Goal: Task Accomplishment & Management: Use online tool/utility

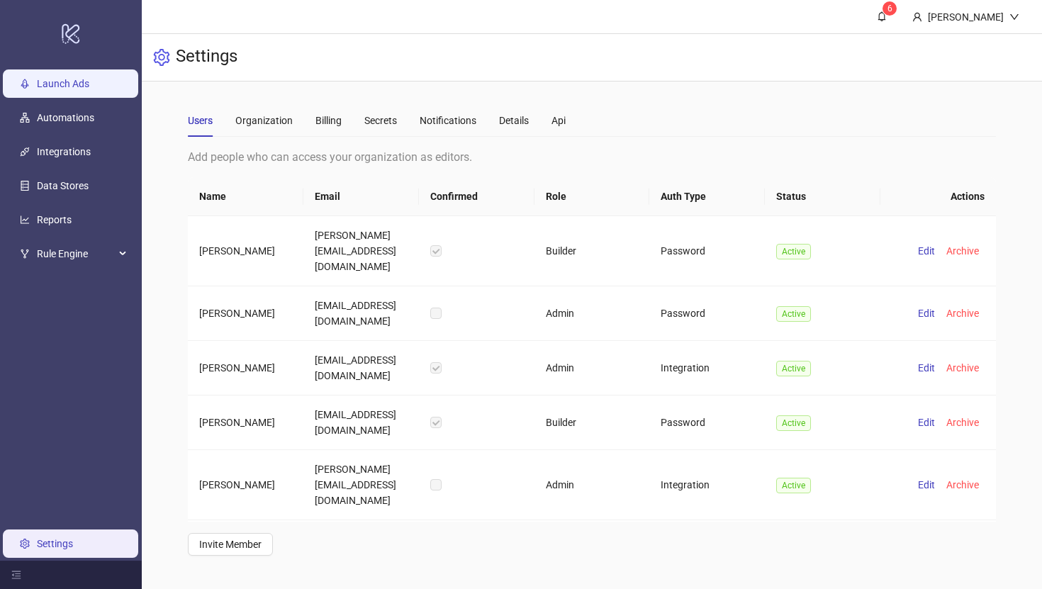
click at [72, 82] on link "Launch Ads" at bounding box center [63, 83] width 52 height 11
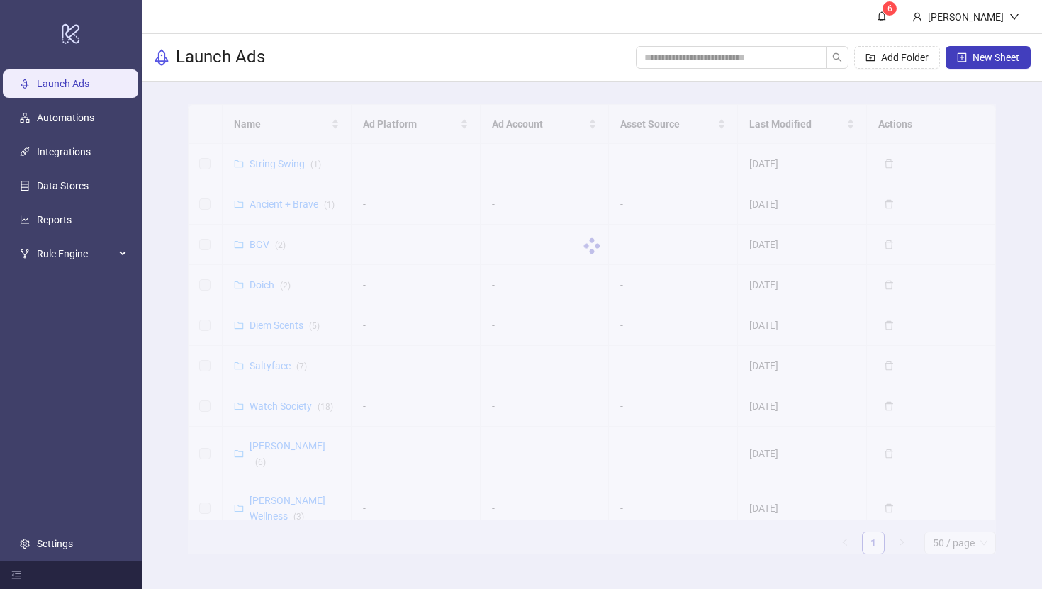
click at [260, 205] on div at bounding box center [592, 245] width 808 height 283
click at [269, 203] on div at bounding box center [592, 245] width 808 height 283
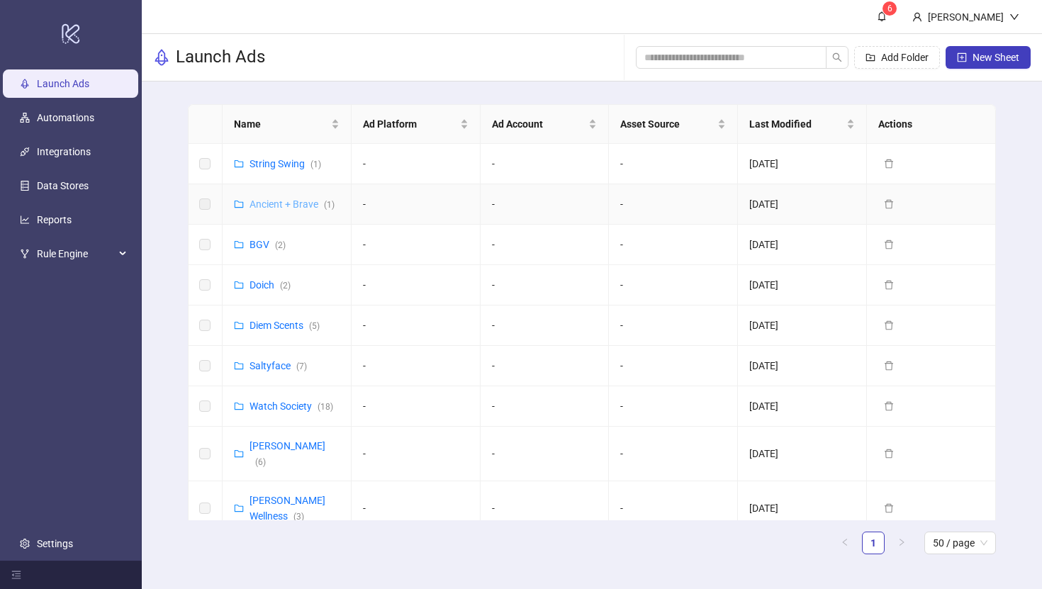
click at [300, 204] on link "Ancient + Brave ( 1 )" at bounding box center [291, 203] width 85 height 11
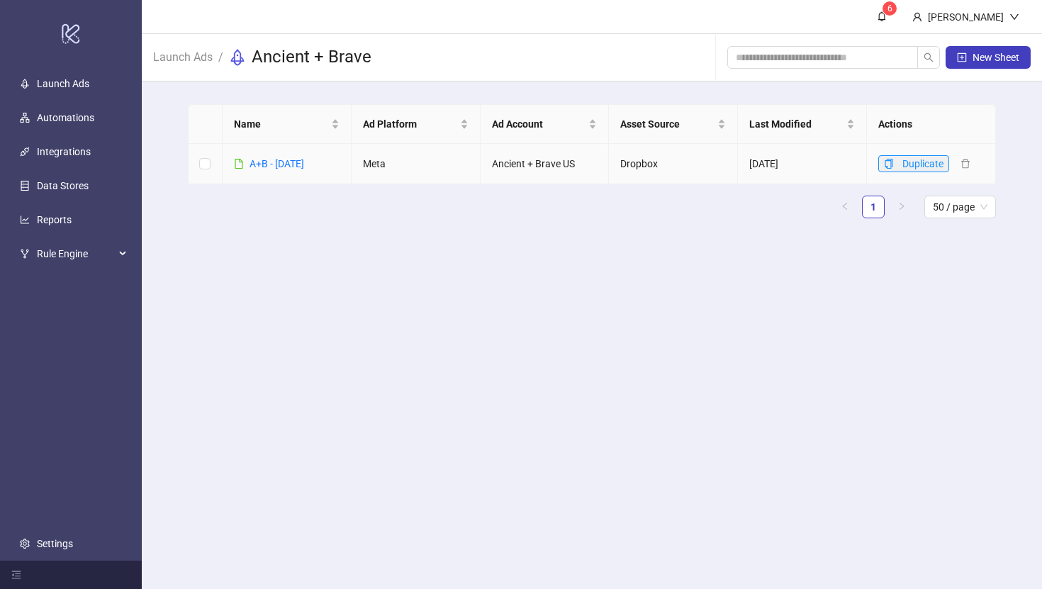
click at [891, 162] on icon "copy" at bounding box center [889, 164] width 10 height 10
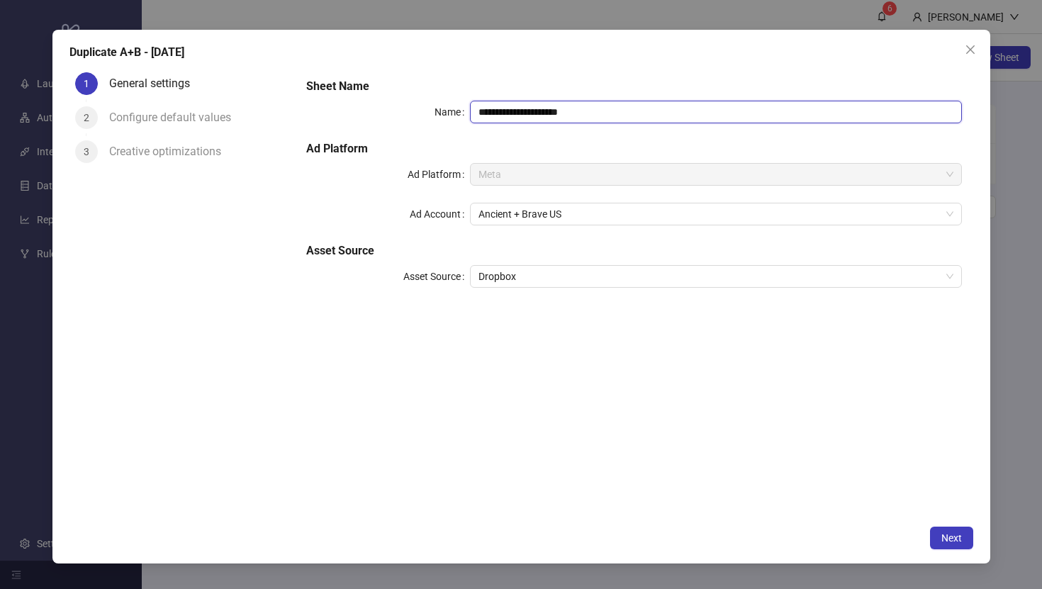
click at [518, 113] on input "**********" at bounding box center [715, 112] width 491 height 23
drag, startPoint x: 542, startPoint y: 111, endPoint x: 777, endPoint y: 111, distance: 234.6
click at [777, 111] on input "**********" at bounding box center [715, 112] width 491 height 23
type input "**********"
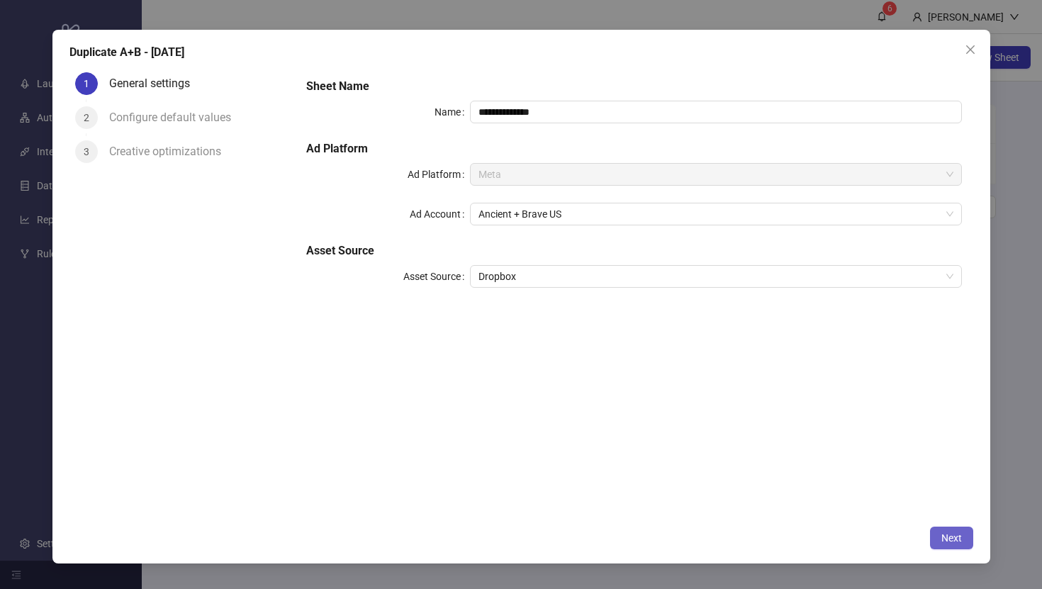
click at [947, 538] on span "Next" at bounding box center [951, 537] width 21 height 11
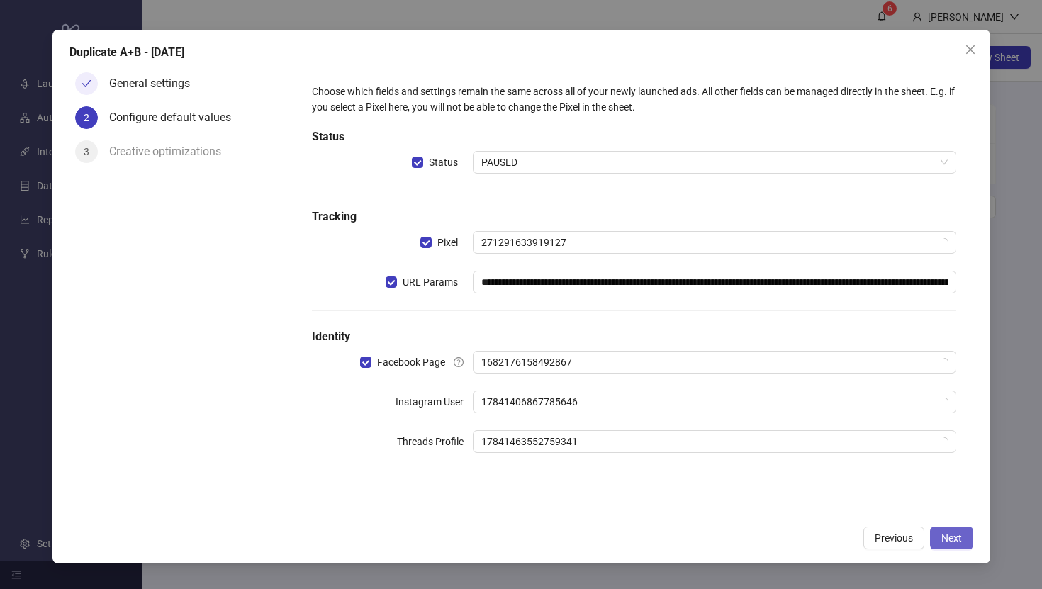
click at [947, 538] on span "Next" at bounding box center [951, 537] width 21 height 11
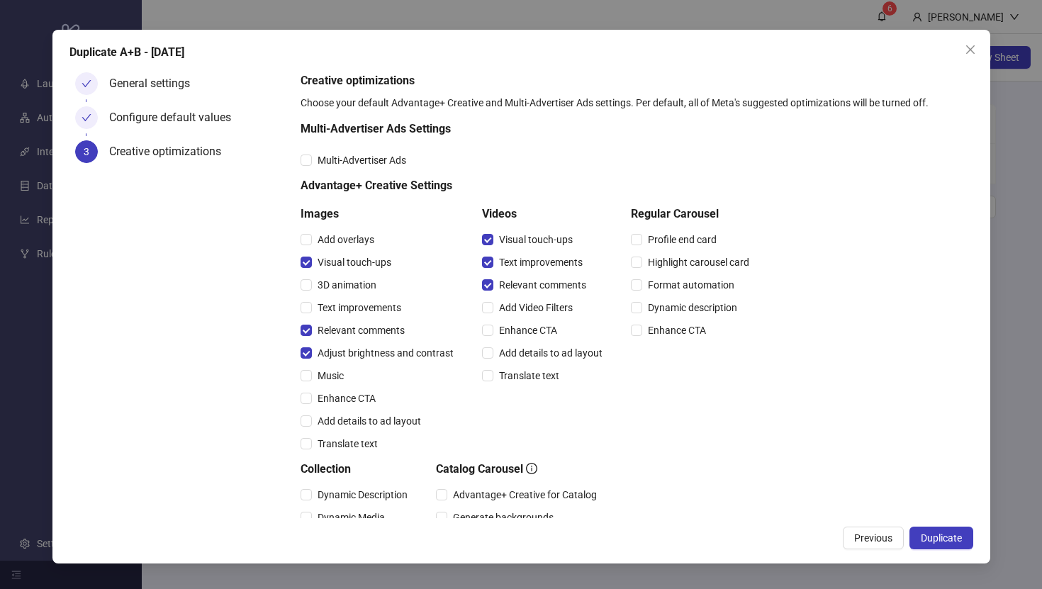
click at [947, 538] on span "Duplicate" at bounding box center [941, 537] width 41 height 11
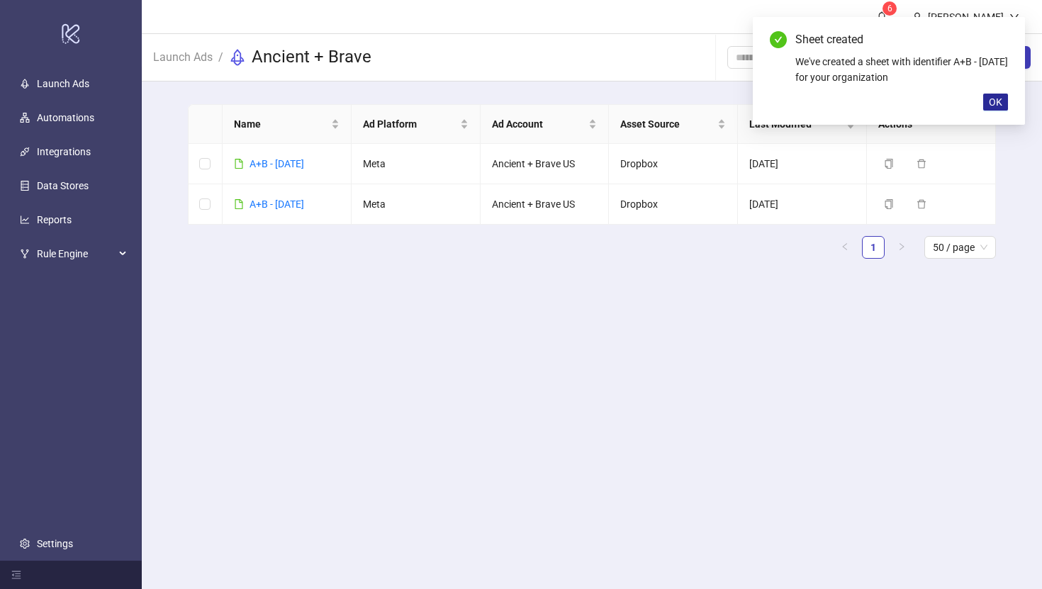
click at [1000, 99] on span "OK" at bounding box center [995, 101] width 13 height 11
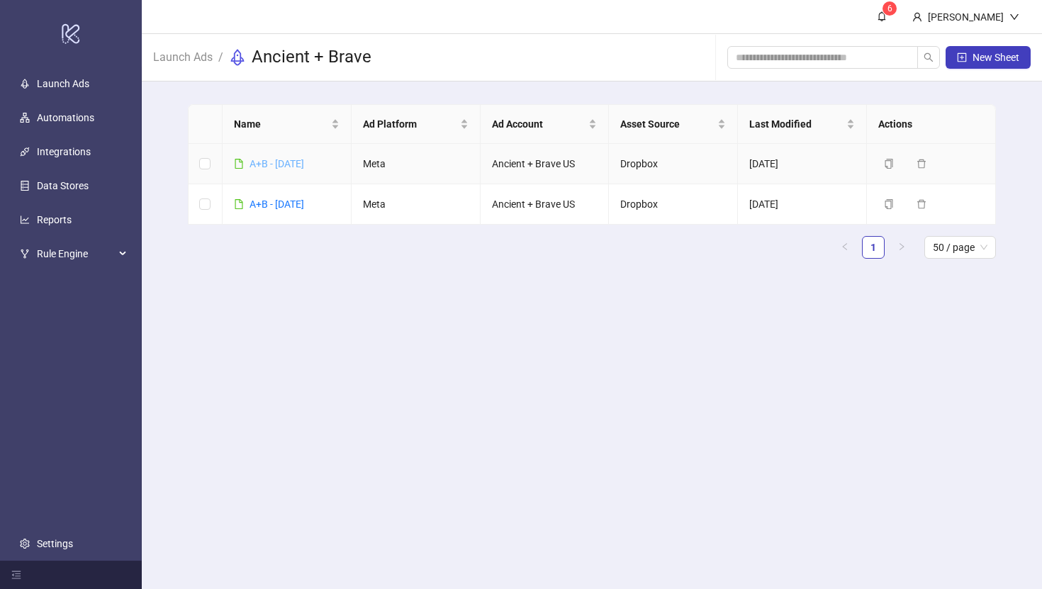
click at [272, 164] on link "A+B - [DATE]" at bounding box center [276, 163] width 55 height 11
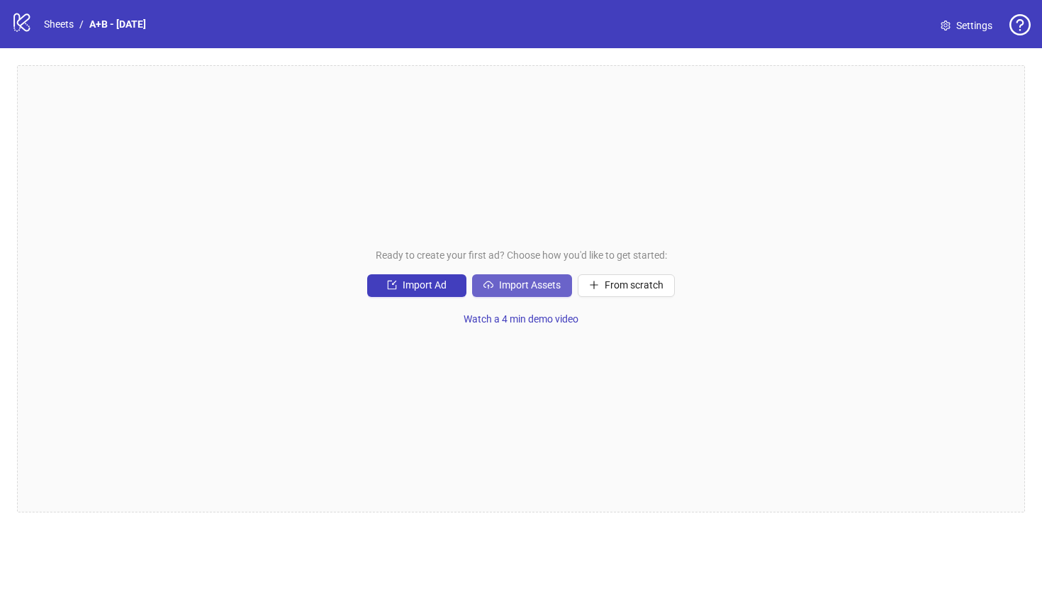
click at [497, 288] on button "Import Assets" at bounding box center [522, 285] width 100 height 23
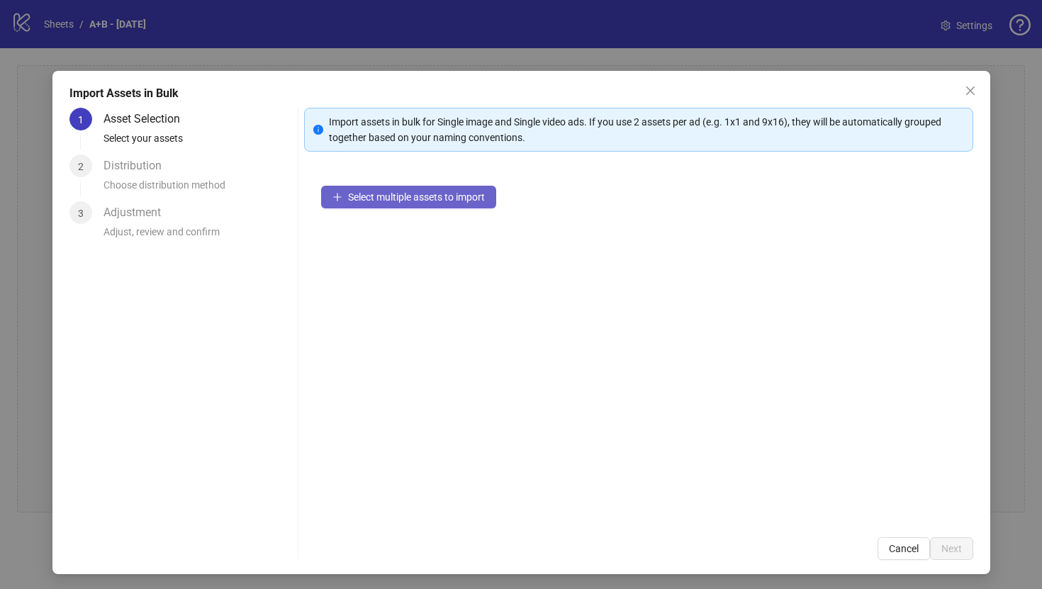
click at [442, 204] on button "Select multiple assets to import" at bounding box center [408, 197] width 175 height 23
click at [400, 196] on span "Select multiple assets to import" at bounding box center [416, 196] width 137 height 11
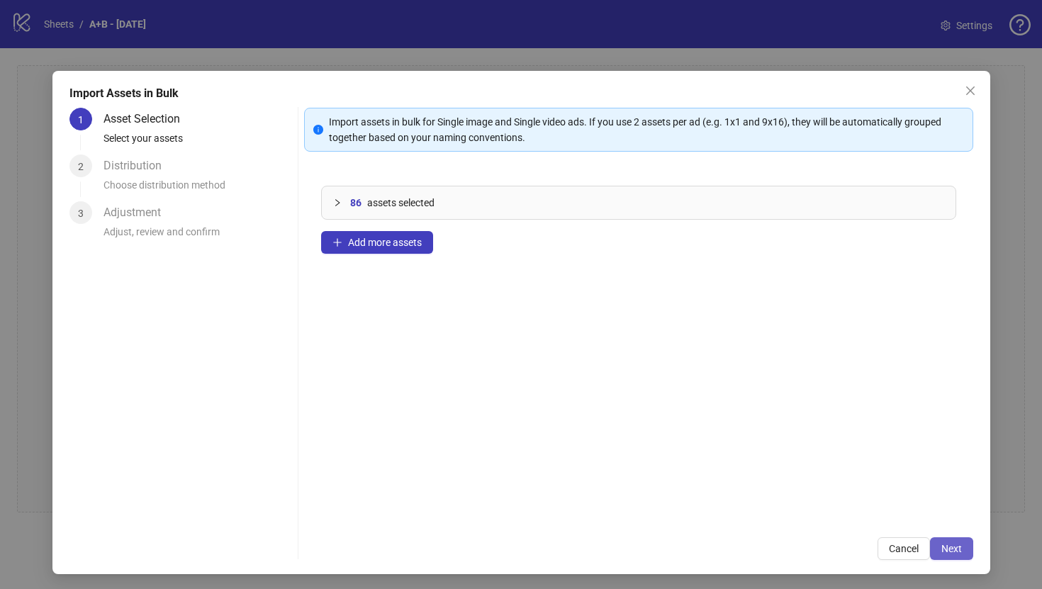
click at [949, 556] on button "Next" at bounding box center [951, 548] width 43 height 23
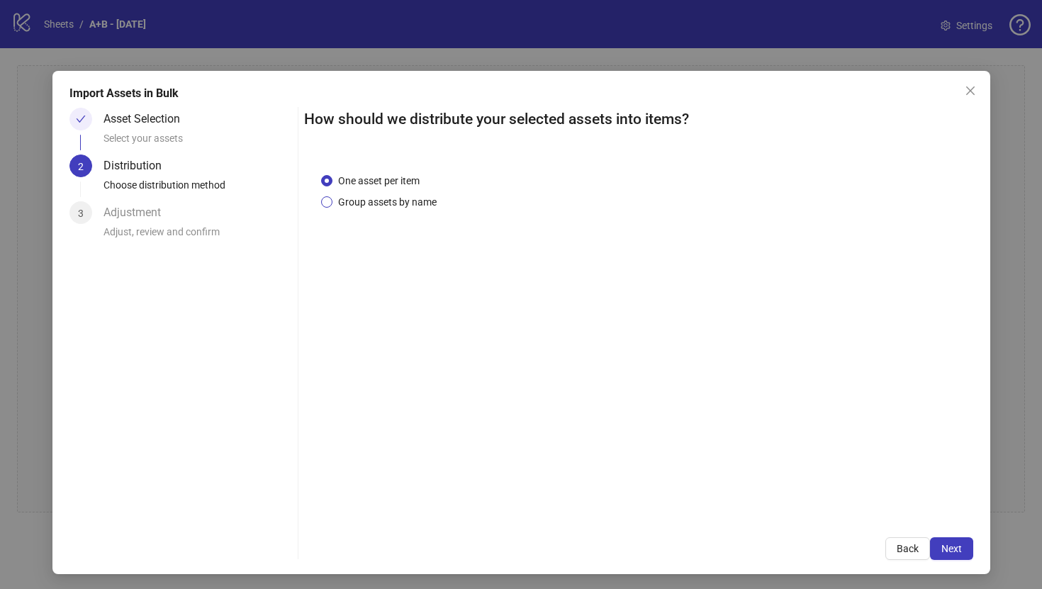
click at [425, 200] on span "Group assets by name" at bounding box center [387, 202] width 110 height 16
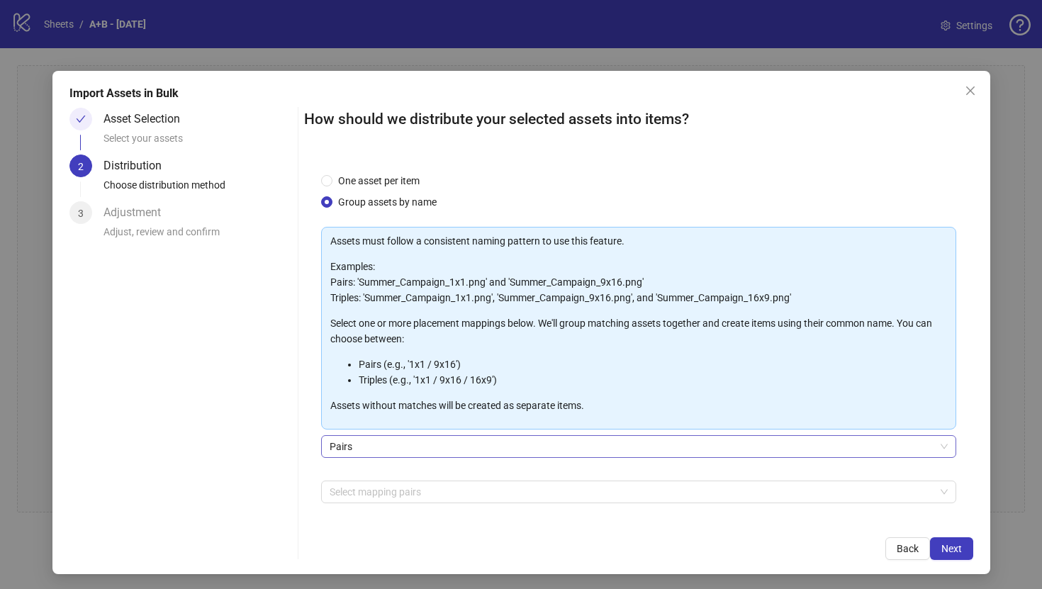
click at [427, 446] on span "Pairs" at bounding box center [639, 446] width 618 height 21
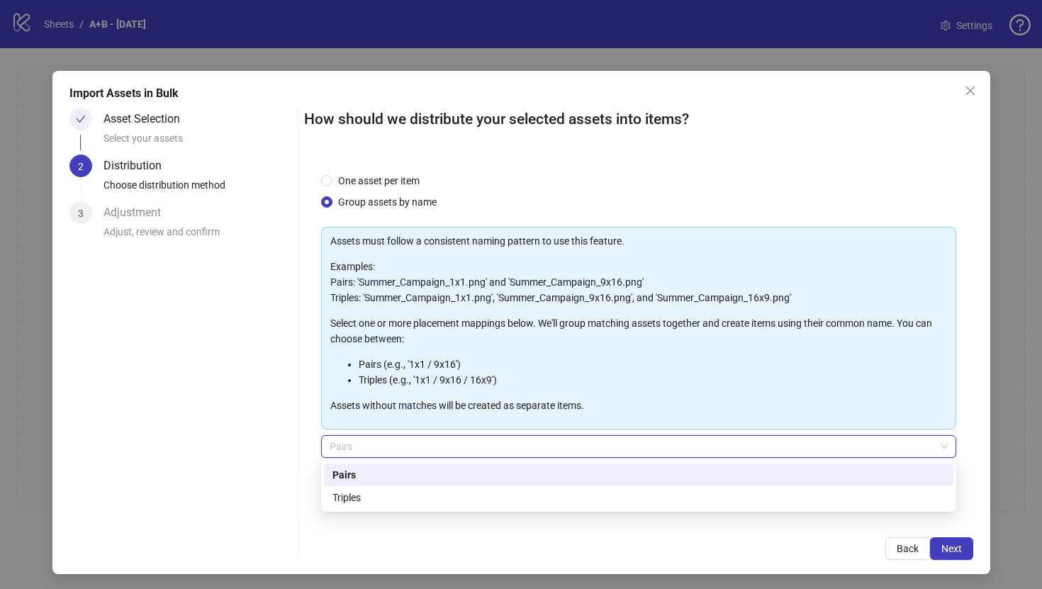
click at [399, 477] on div "Pairs" at bounding box center [638, 475] width 612 height 16
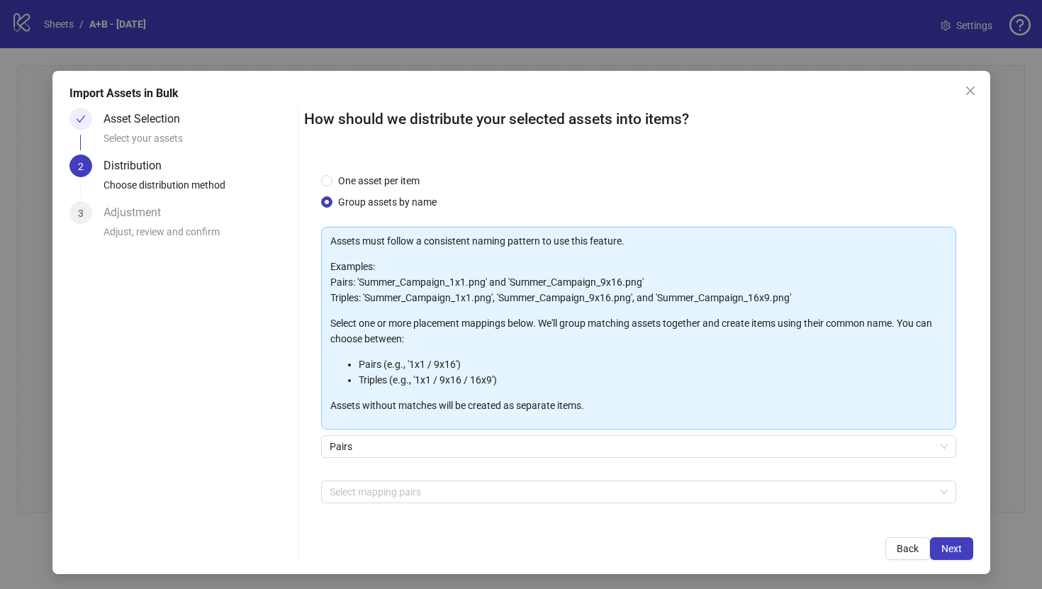
click at [399, 478] on div "Assets must follow a consistent naming pattern to use this feature. Examples: P…" at bounding box center [638, 390] width 635 height 327
click at [399, 490] on div at bounding box center [631, 492] width 614 height 20
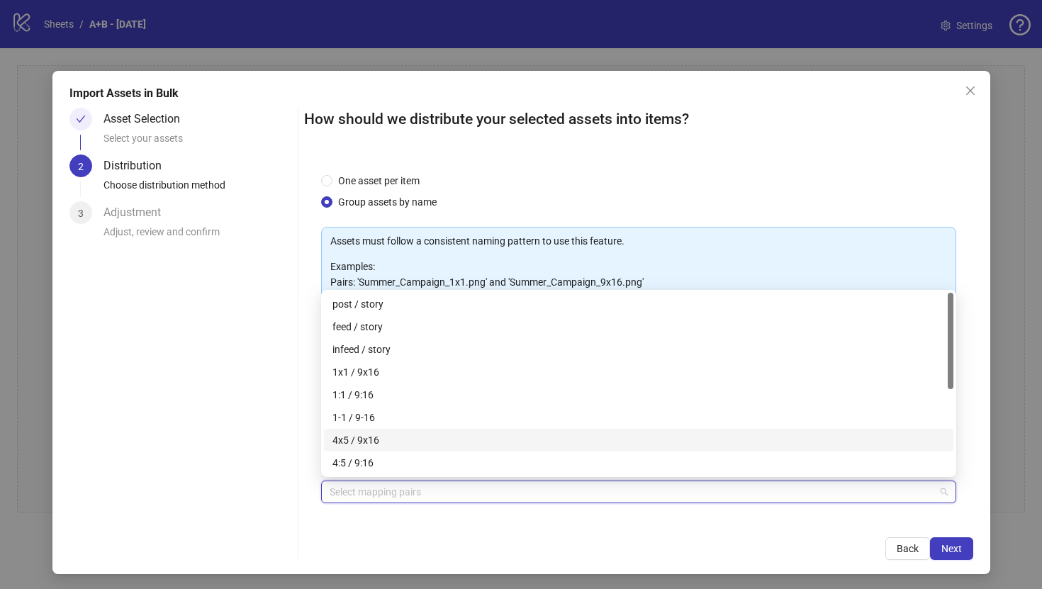
click at [403, 444] on div "4x5 / 9x16" at bounding box center [638, 440] width 612 height 16
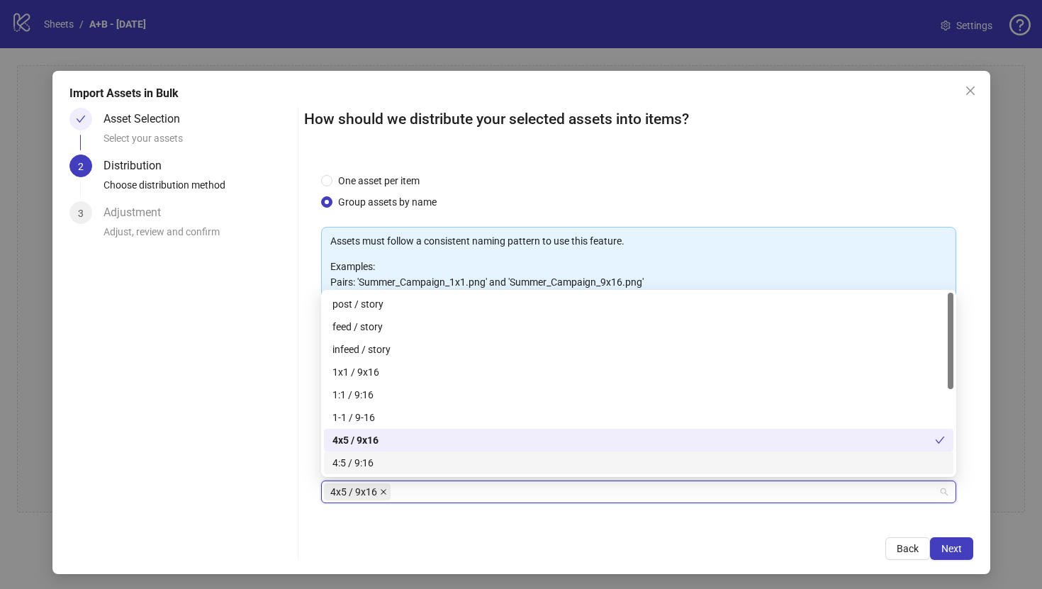
click at [386, 492] on icon "close" at bounding box center [383, 491] width 7 height 7
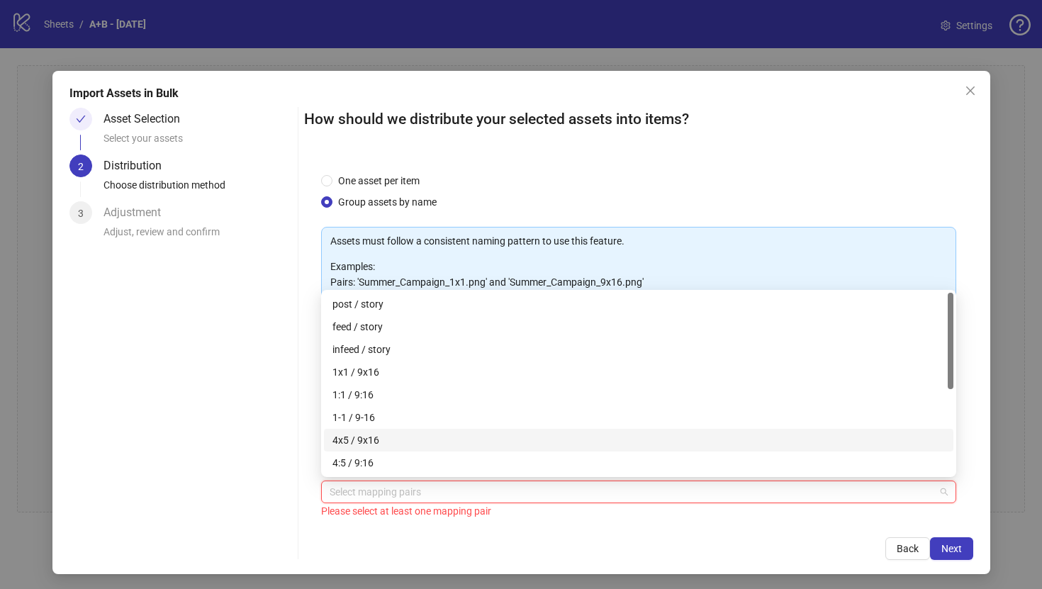
click at [385, 444] on div "4x5 / 9x16" at bounding box center [638, 440] width 612 height 16
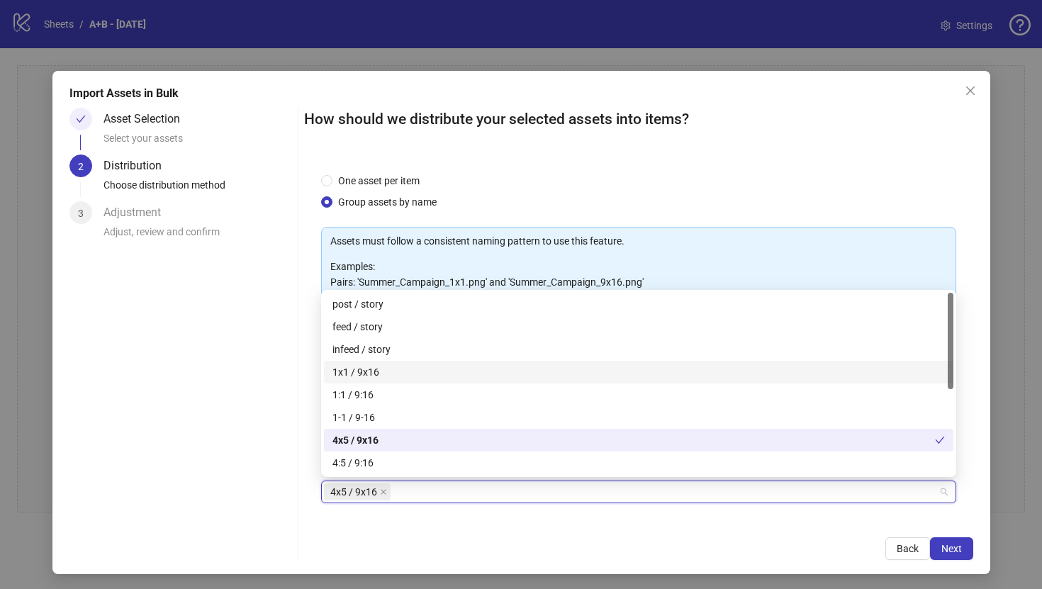
click at [395, 371] on div "1x1 / 9x16" at bounding box center [638, 372] width 612 height 16
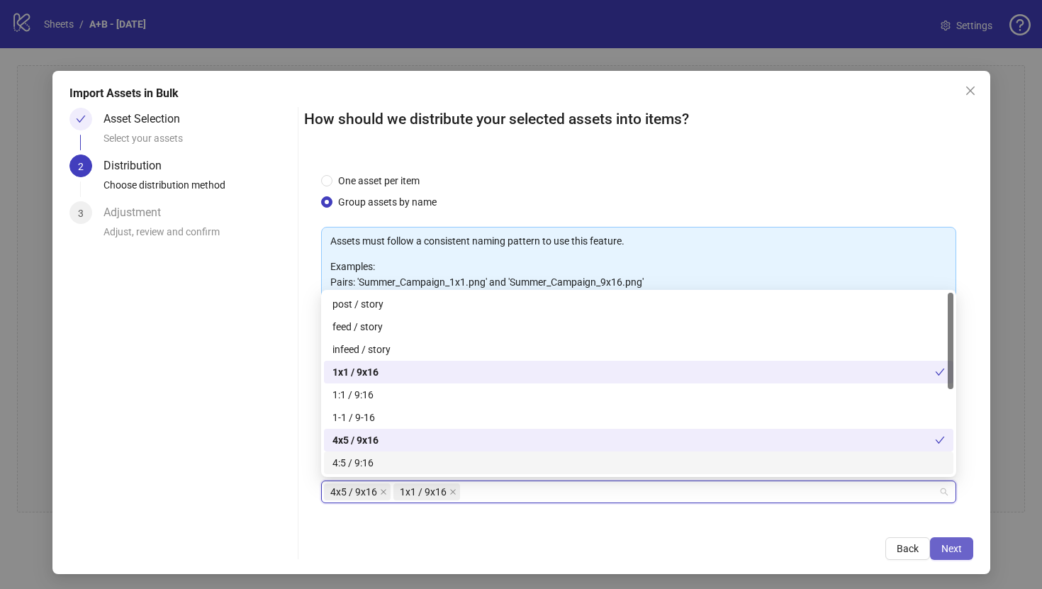
click at [949, 543] on span "Next" at bounding box center [951, 548] width 21 height 11
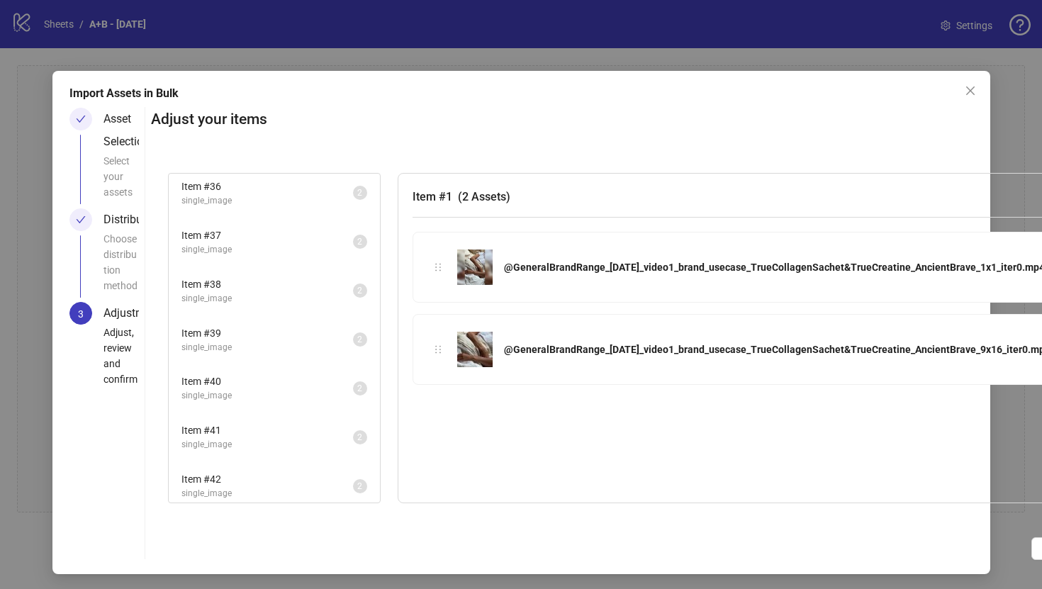
scroll to position [1769, 0]
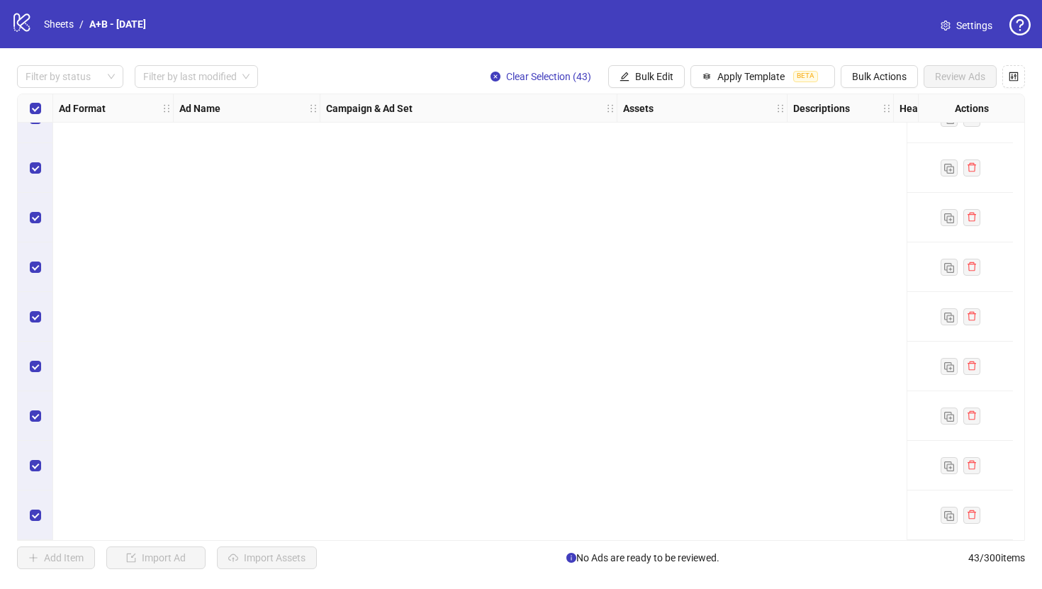
scroll to position [0, 0]
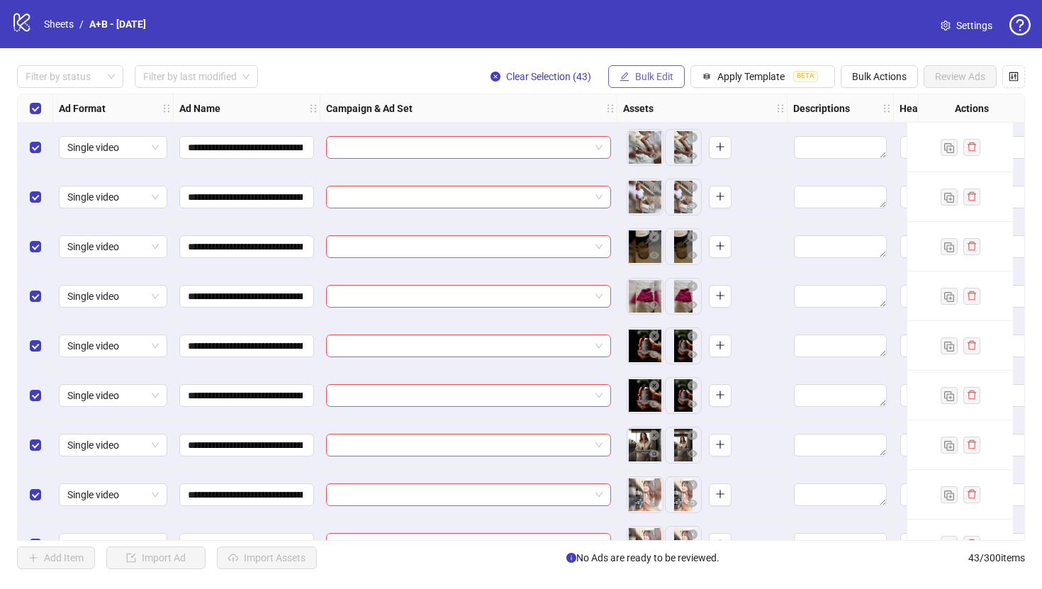
click at [636, 77] on span "Bulk Edit" at bounding box center [654, 76] width 38 height 11
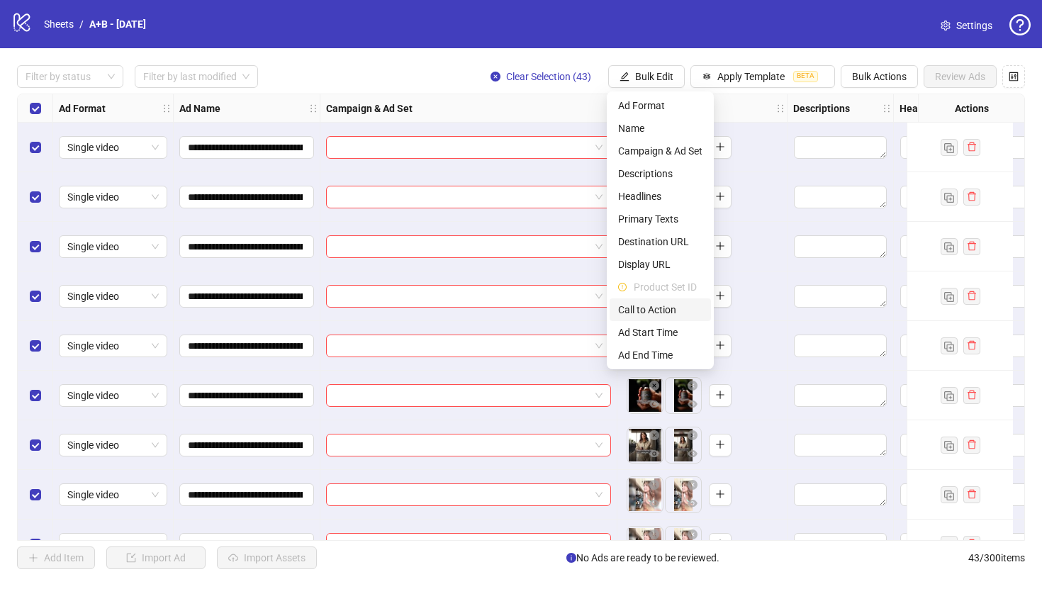
click at [652, 308] on span "Call to Action" at bounding box center [660, 310] width 84 height 16
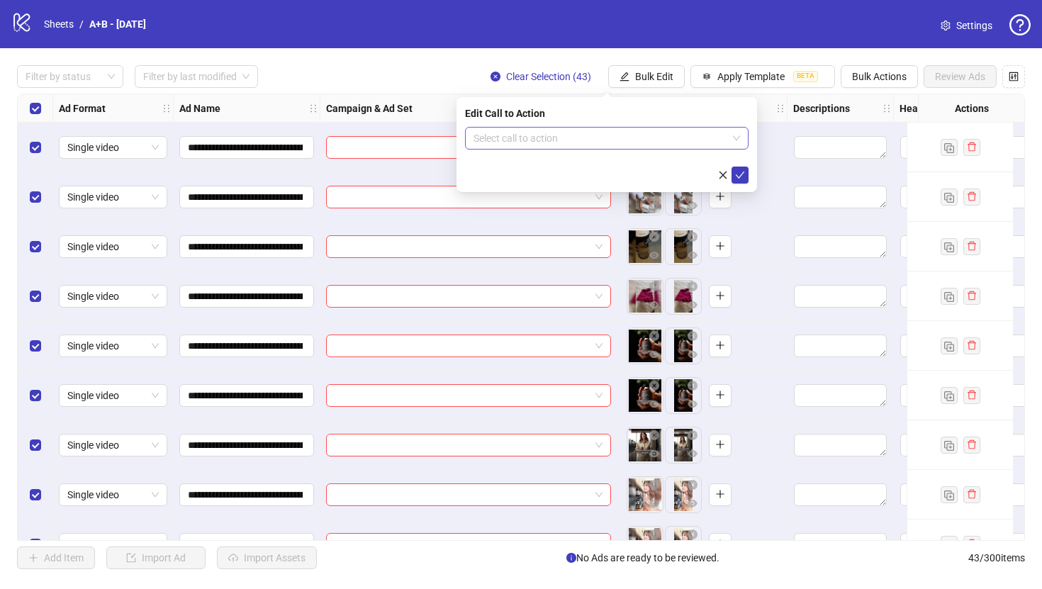
click at [584, 142] on input "search" at bounding box center [600, 138] width 254 height 21
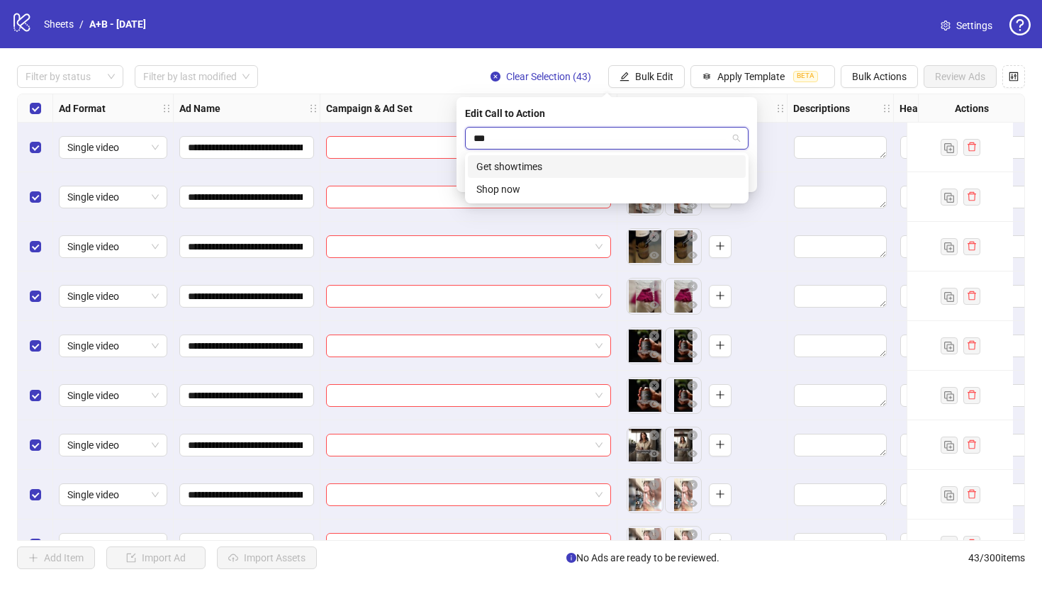
type input "****"
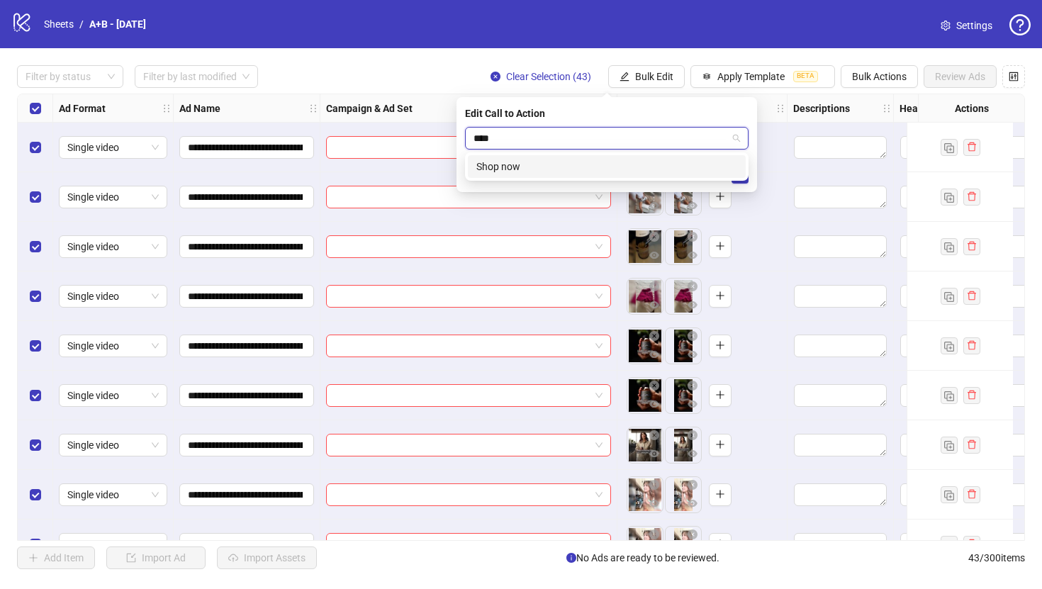
click at [590, 164] on div "Shop now" at bounding box center [606, 167] width 261 height 16
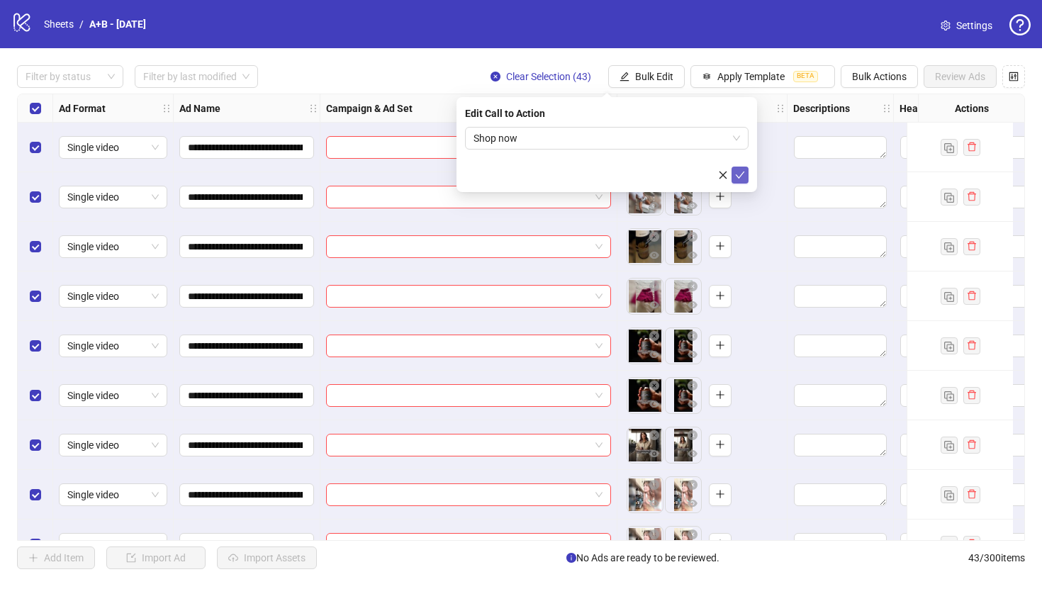
click at [739, 168] on button "submit" at bounding box center [739, 175] width 17 height 17
